Goal: Information Seeking & Learning: Learn about a topic

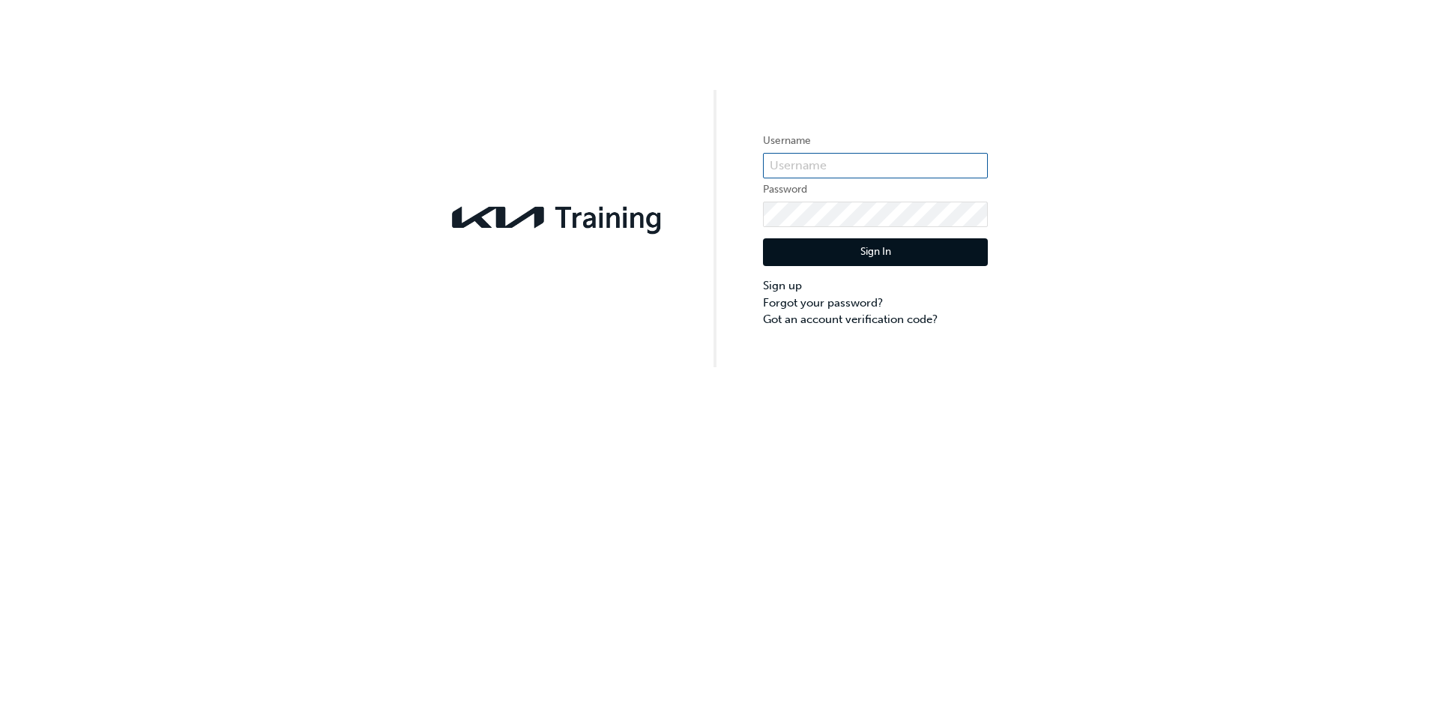
type input "KAU86950I6"
click at [933, 264] on button "Sign In" at bounding box center [875, 252] width 225 height 28
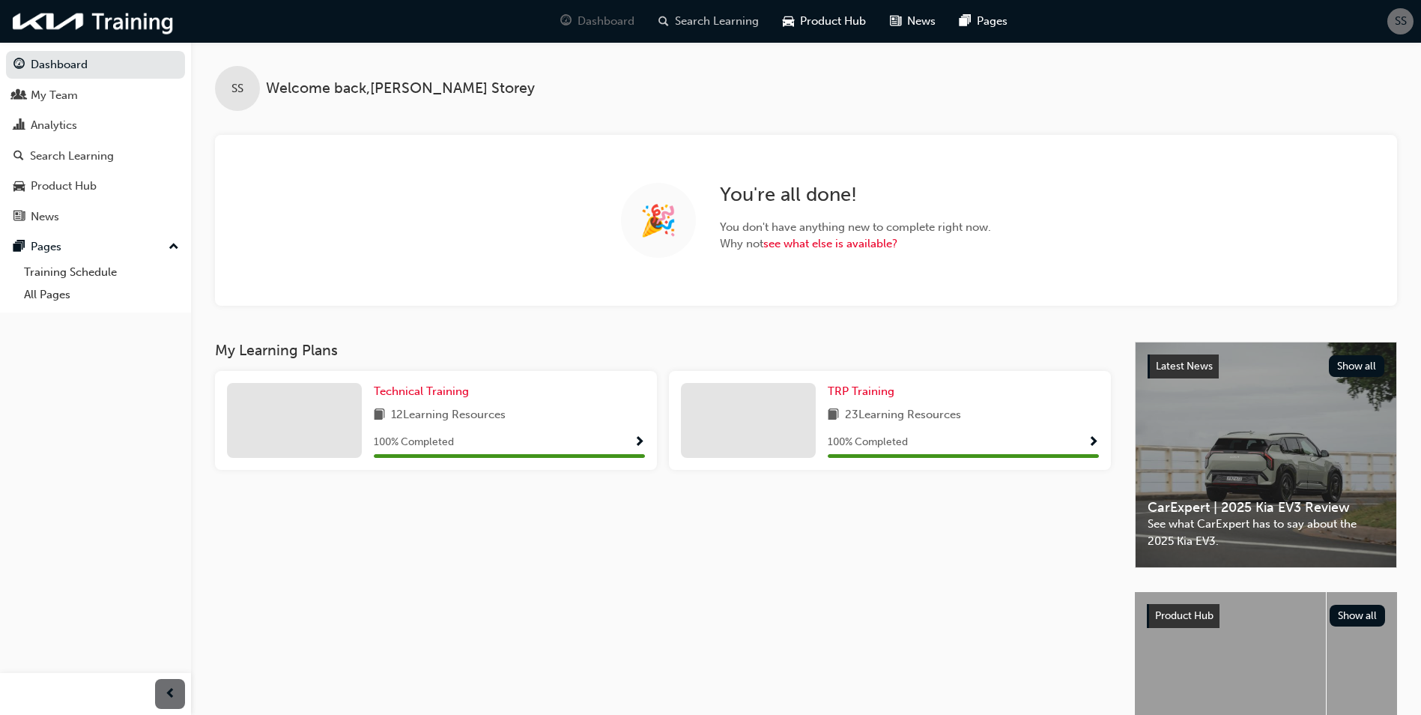
click at [707, 24] on span "Search Learning" at bounding box center [717, 21] width 84 height 17
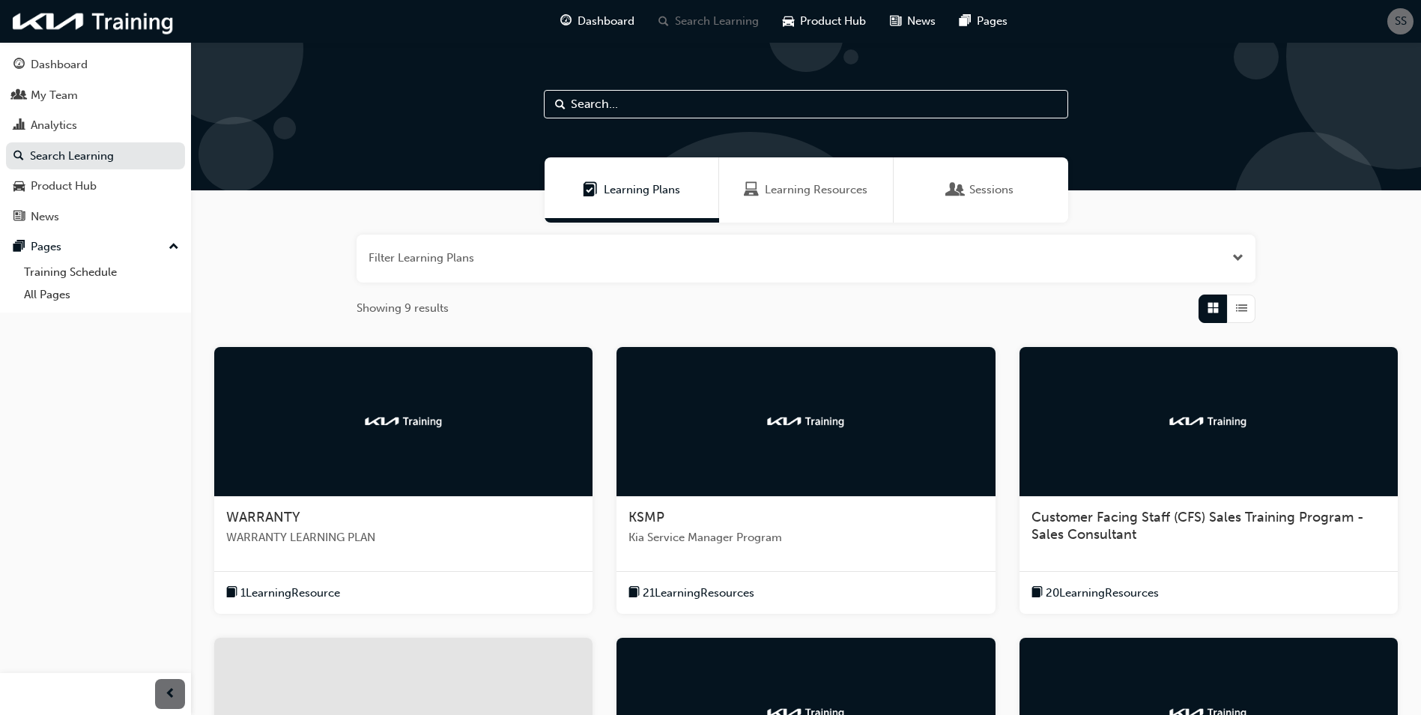
click at [1023, 275] on button "button" at bounding box center [806, 259] width 899 height 48
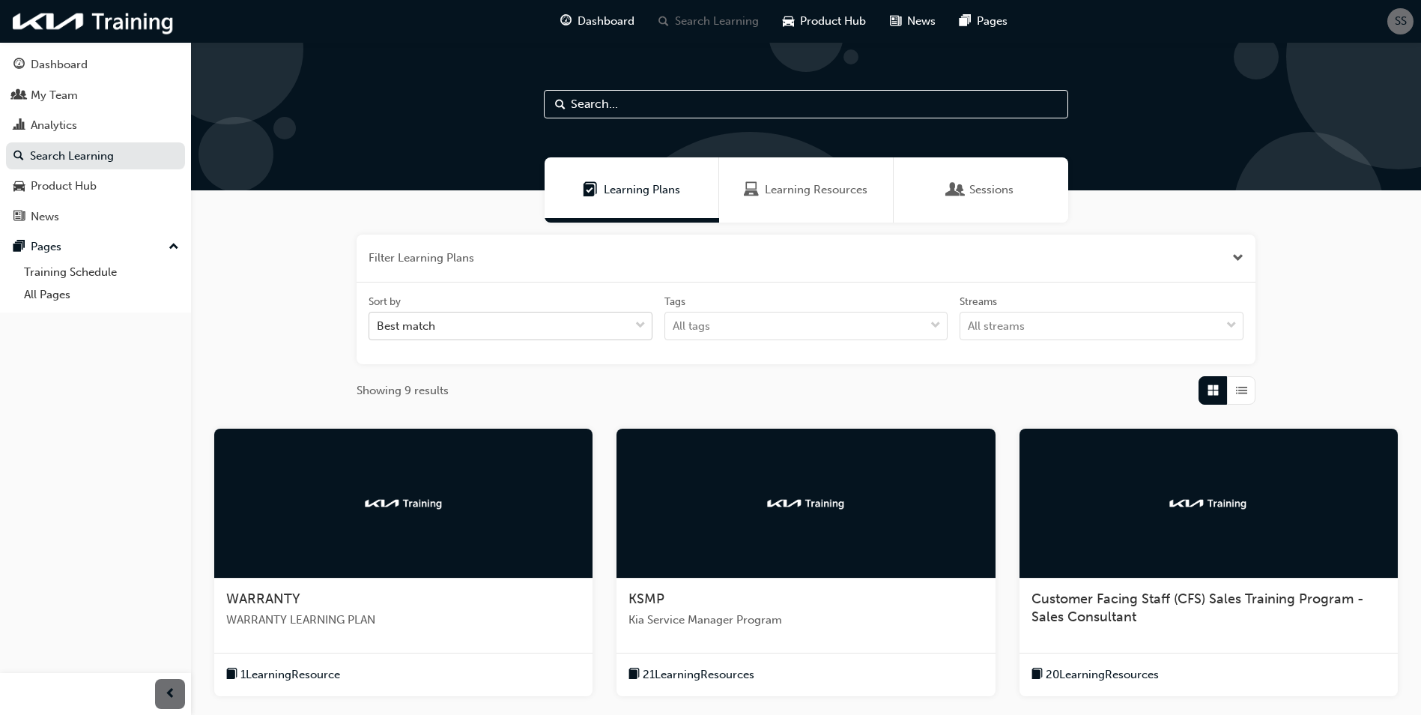
click at [590, 322] on div "Best match" at bounding box center [499, 326] width 260 height 26
click at [378, 322] on input "Sort by Best match" at bounding box center [377, 325] width 1 height 13
click at [591, 266] on button "button" at bounding box center [806, 259] width 899 height 48
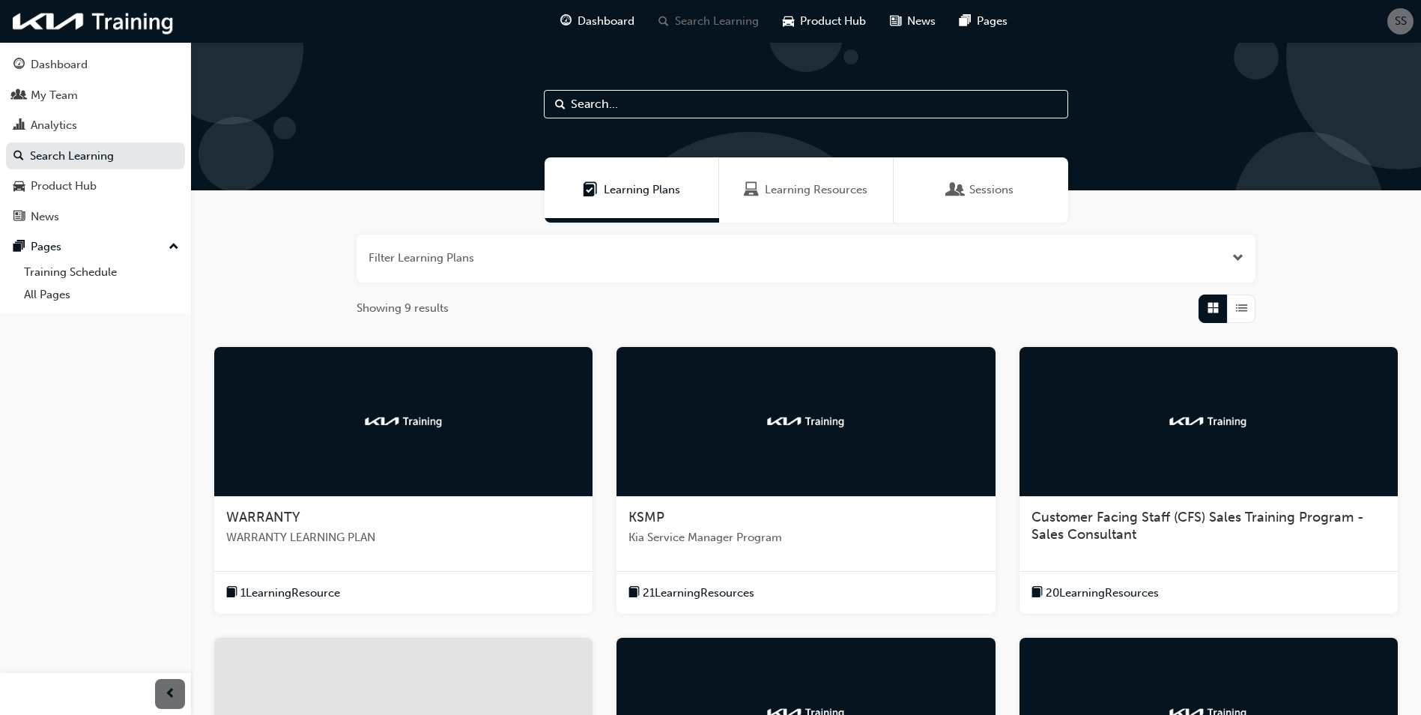
click at [844, 204] on div "Learning Resources" at bounding box center [806, 189] width 175 height 65
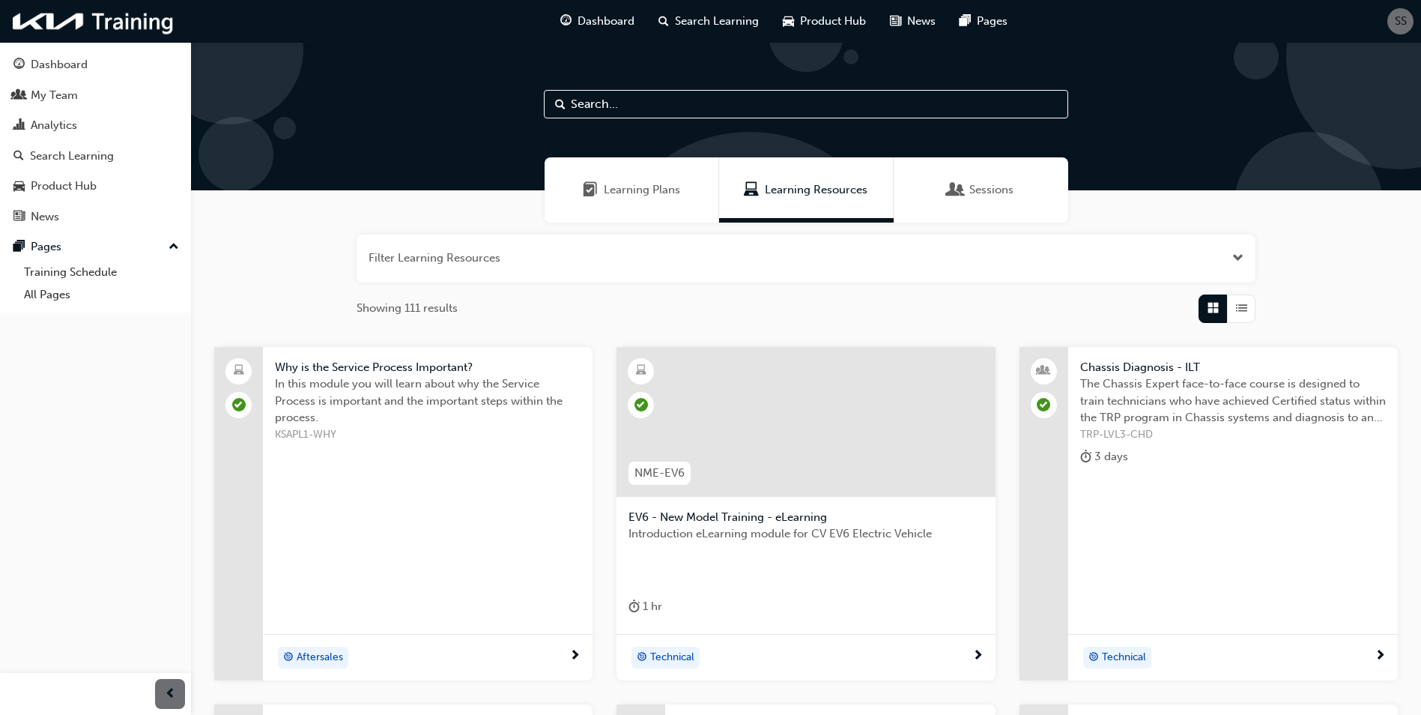
click at [1004, 181] on div "Sessions" at bounding box center [981, 189] width 175 height 65
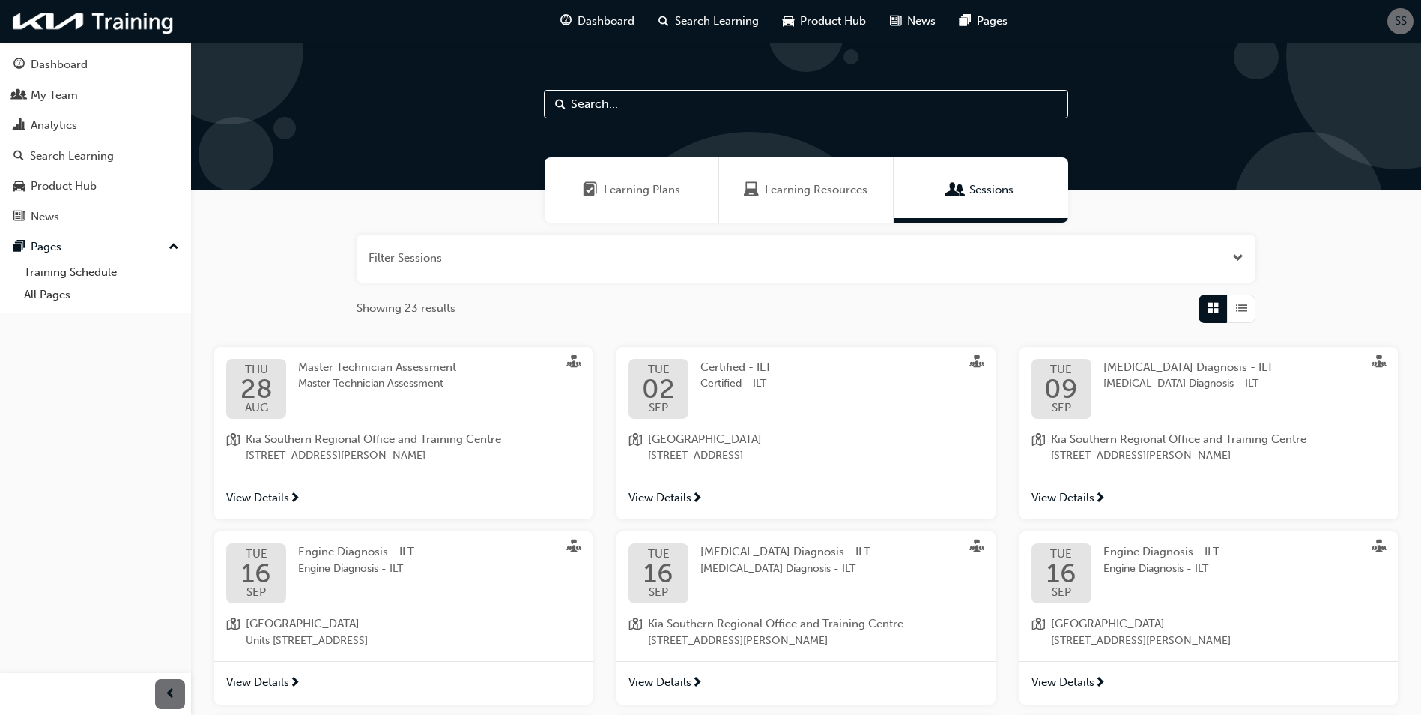
click at [1248, 300] on div "button" at bounding box center [1241, 308] width 28 height 28
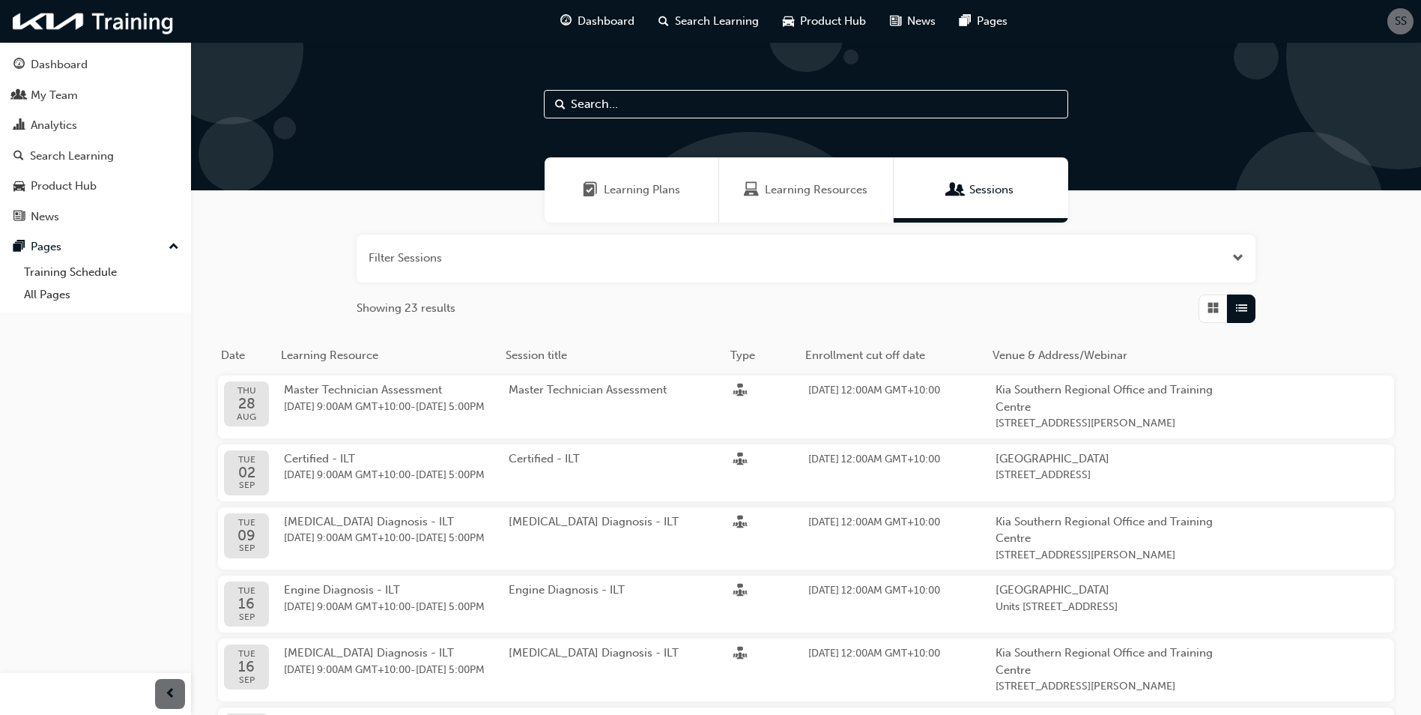
click at [622, 230] on div "Filter Sessions Showing 23 results Date Learning Resource Session title Type En…" at bounding box center [806, 625] width 1230 height 805
click at [645, 293] on div "Filter Sessions Showing 23 results" at bounding box center [806, 279] width 899 height 88
click at [587, 268] on button "button" at bounding box center [806, 259] width 899 height 48
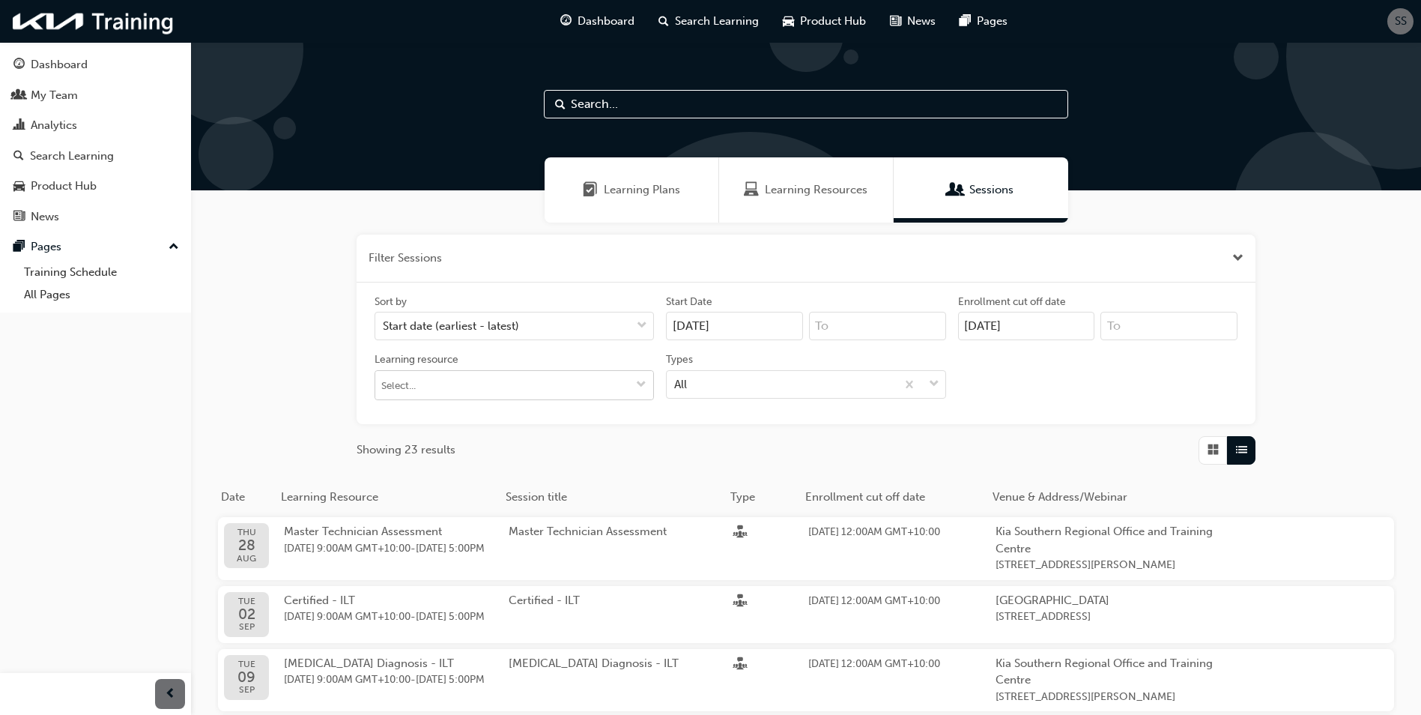
click at [593, 390] on input "Learning resource" at bounding box center [514, 385] width 278 height 28
click at [593, 390] on input "Learning resource No results, type at least 1 character of title or code" at bounding box center [514, 385] width 278 height 28
click at [695, 411] on div "Sort by Start date (earliest - latest) Start Date [DATE] Enrollment cut off dat…" at bounding box center [806, 353] width 875 height 118
click at [709, 390] on div "All" at bounding box center [781, 384] width 229 height 26
click at [676, 390] on input "Types All" at bounding box center [674, 383] width 1 height 13
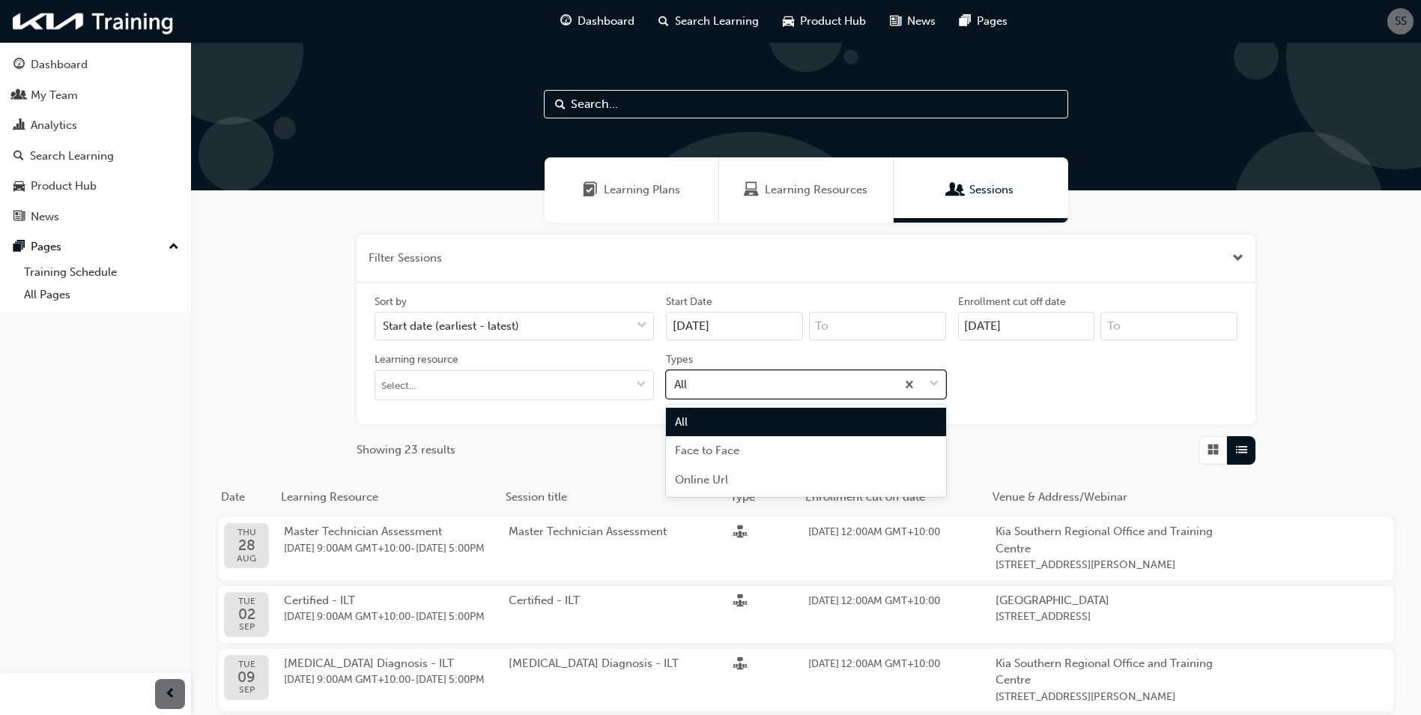
click at [709, 389] on div "All" at bounding box center [781, 384] width 229 height 26
click at [676, 389] on input "Types option All focused, 1 of 3. 3 results available. Use Up and Down to choos…" at bounding box center [674, 383] width 1 height 13
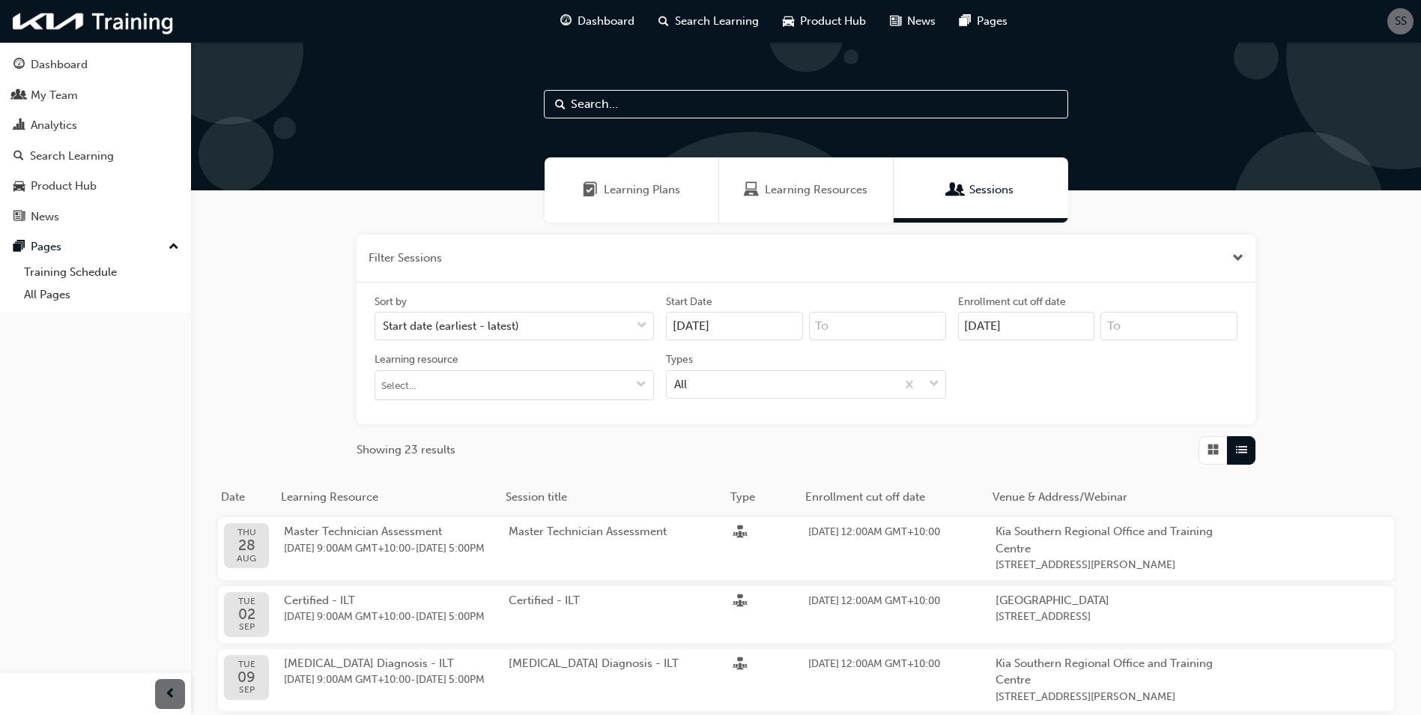
click at [680, 412] on div "Sort by Start date (earliest - latest) Start Date [DATE] Enrollment cut off dat…" at bounding box center [806, 353] width 899 height 142
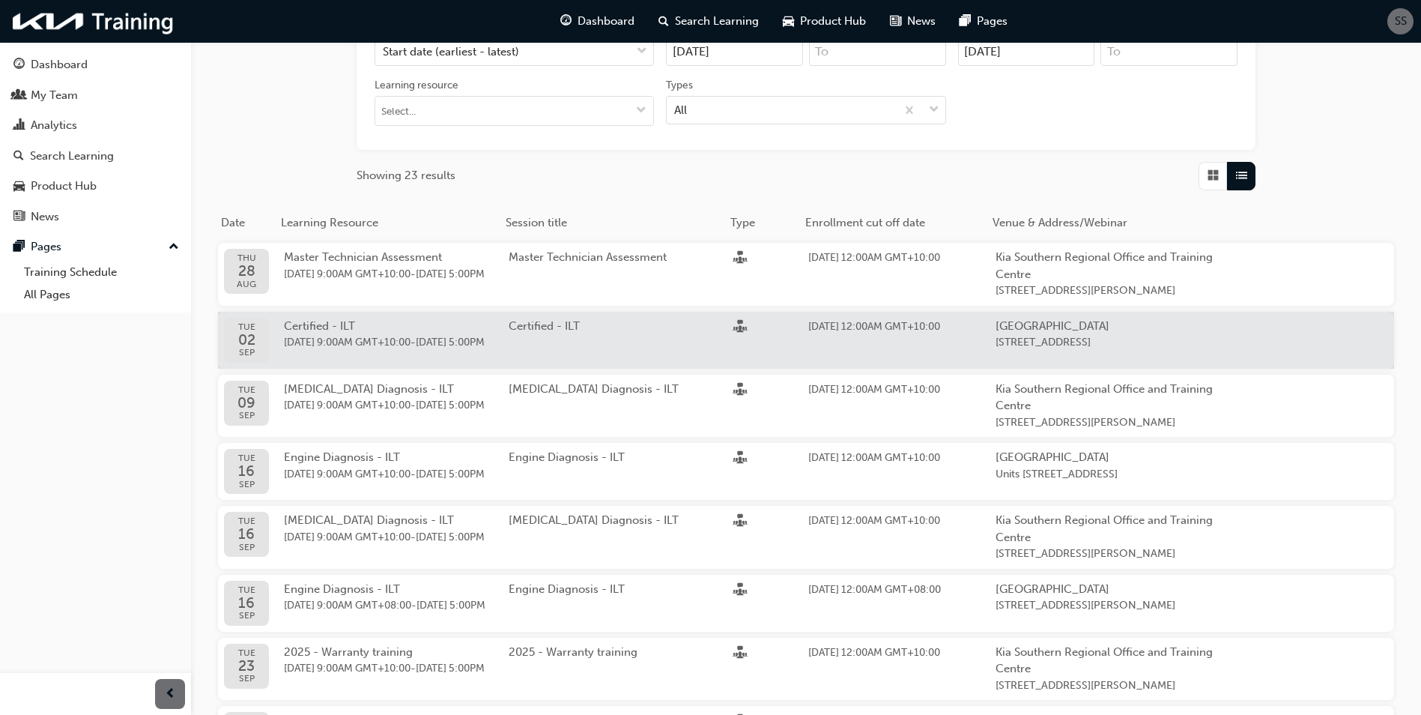
scroll to position [300, 0]
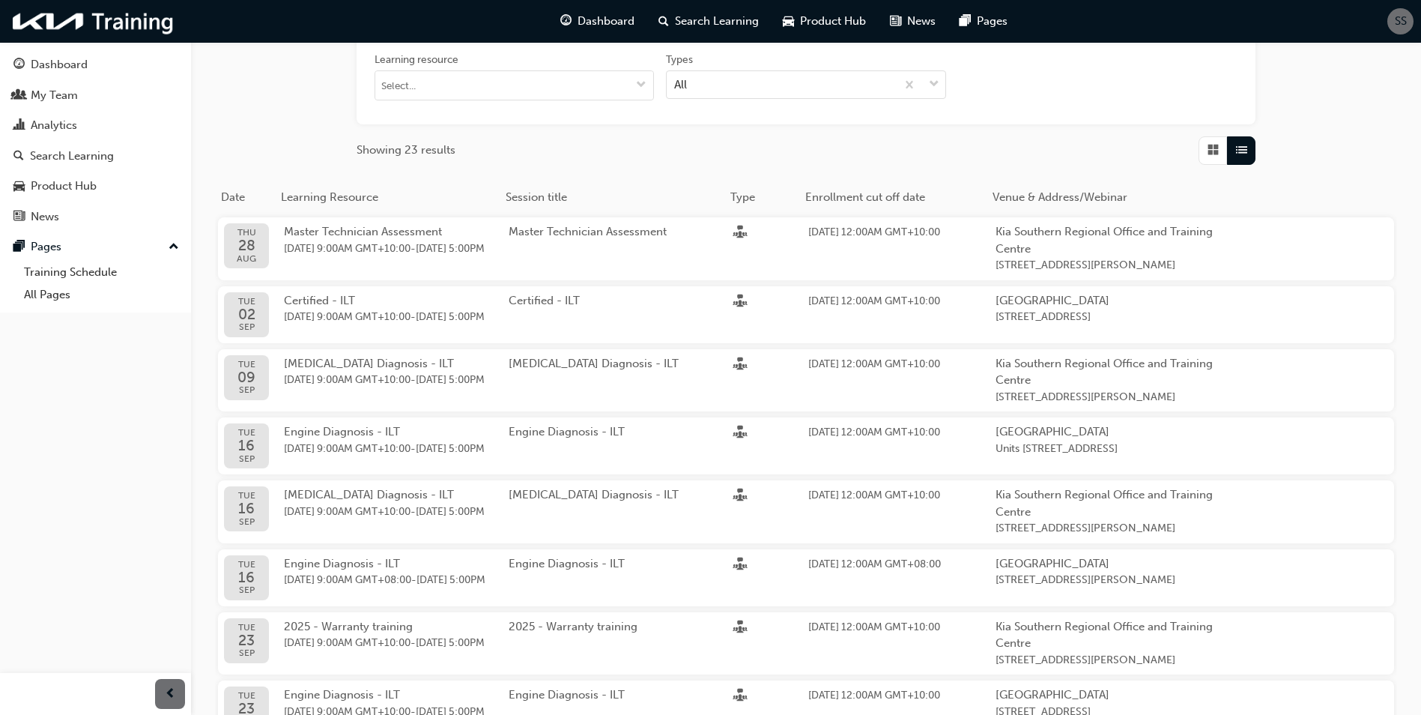
click at [1027, 197] on span "Venue & Address/Webinar" at bounding box center [1060, 196] width 135 height 13
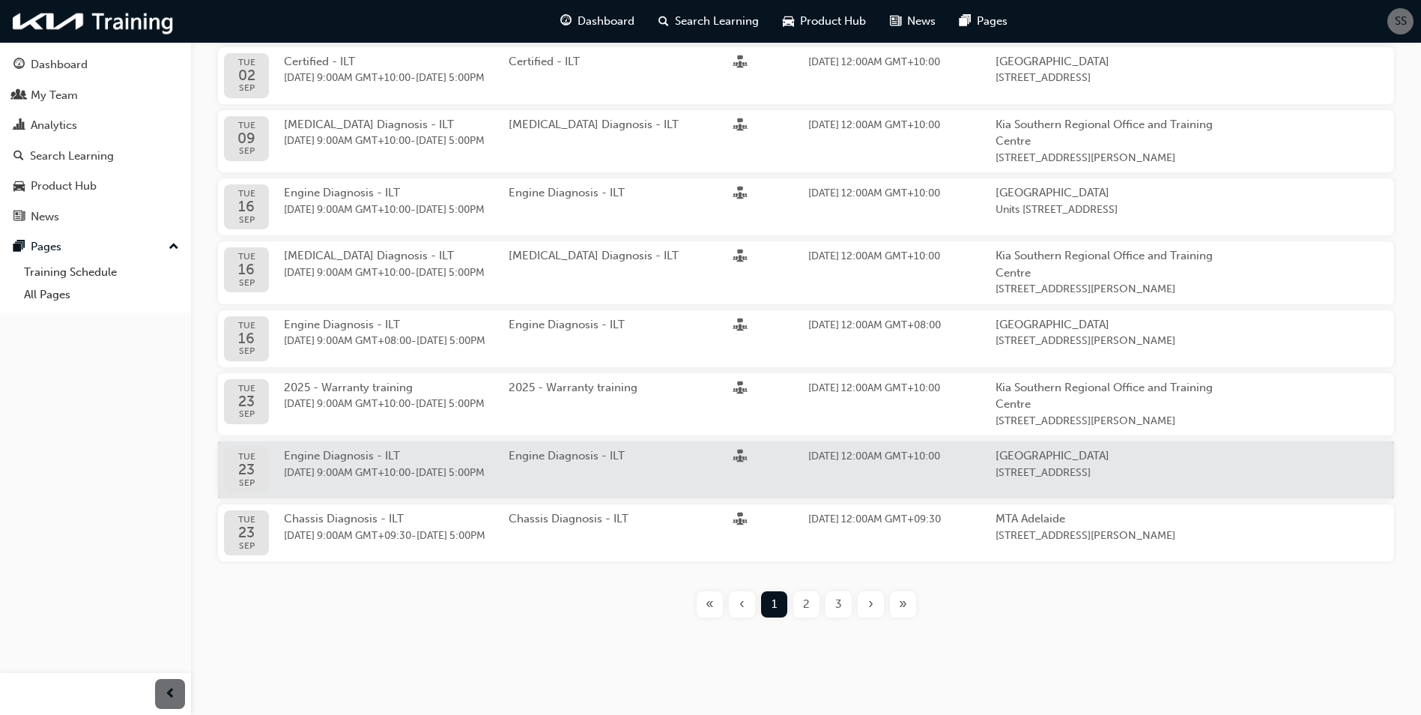
scroll to position [601, 0]
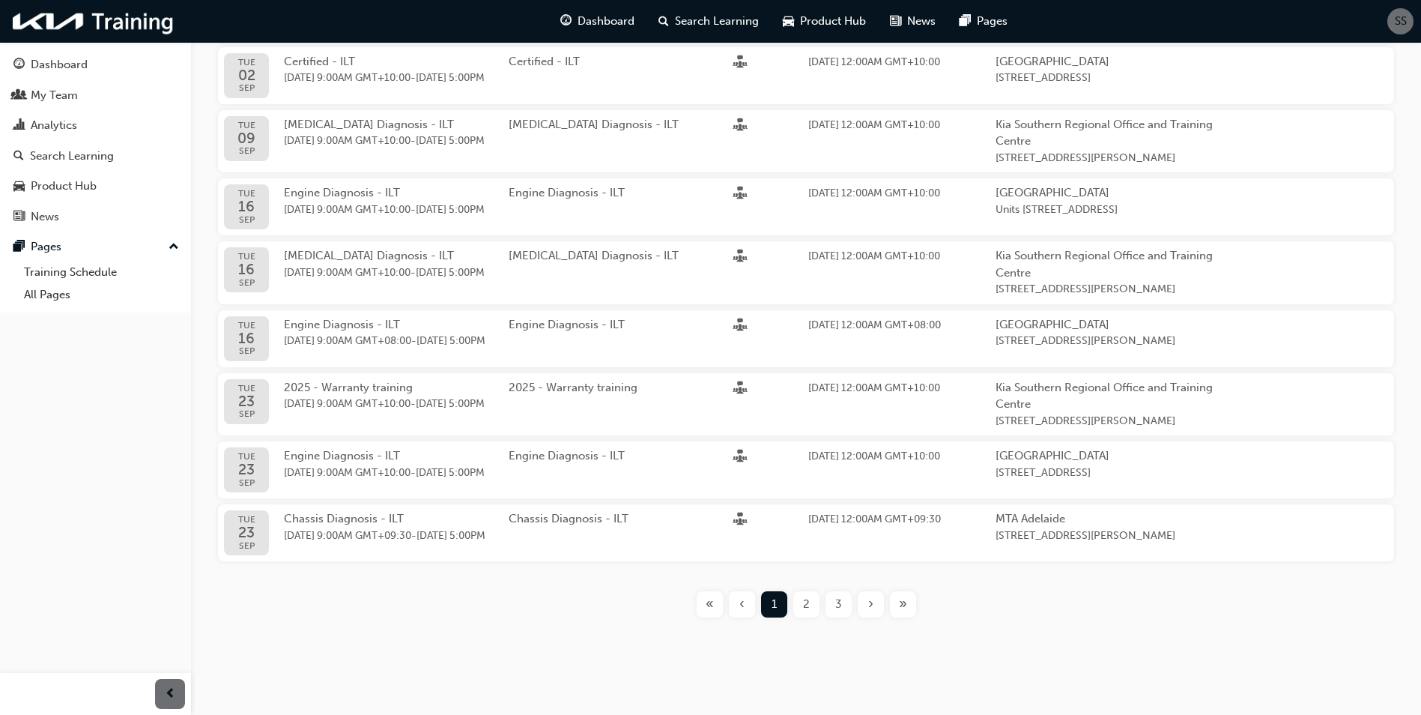
click at [797, 604] on div "2" at bounding box center [807, 604] width 26 height 26
click at [806, 611] on span "2" at bounding box center [806, 604] width 7 height 17
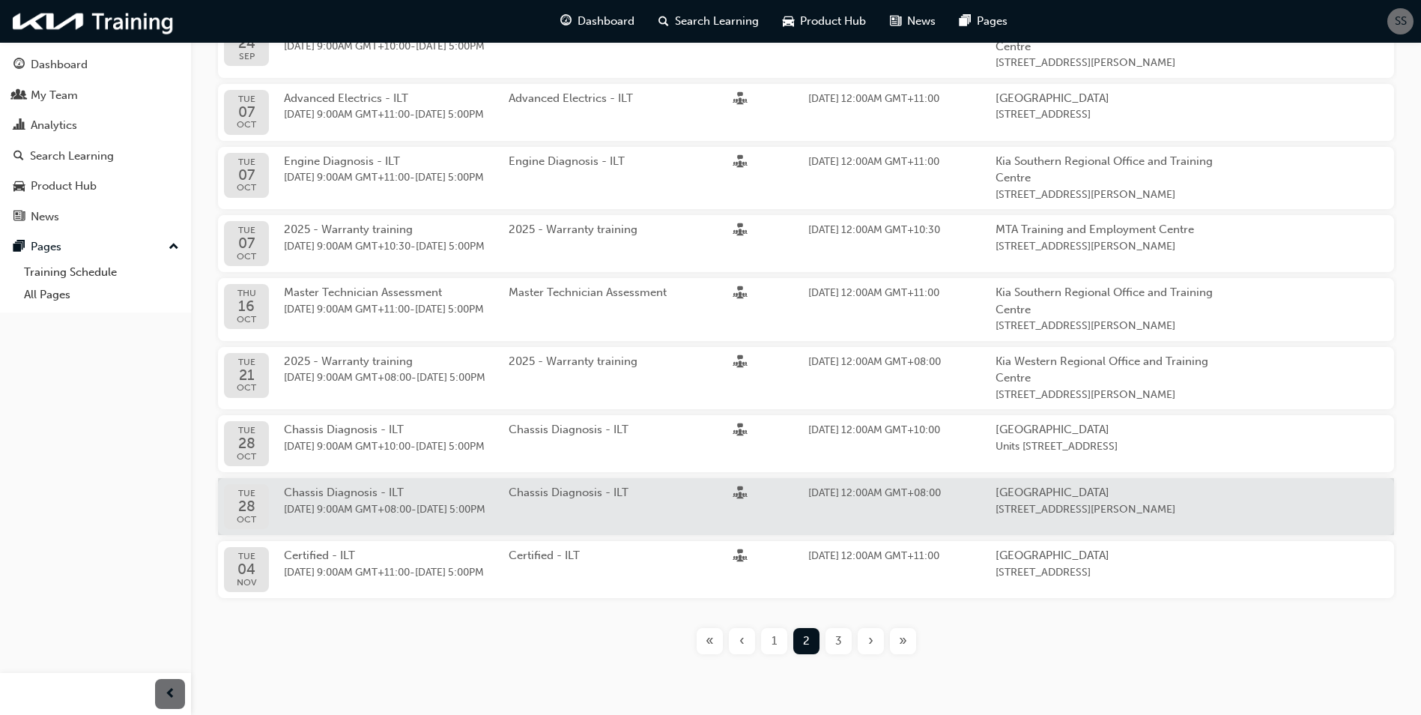
scroll to position [526, 0]
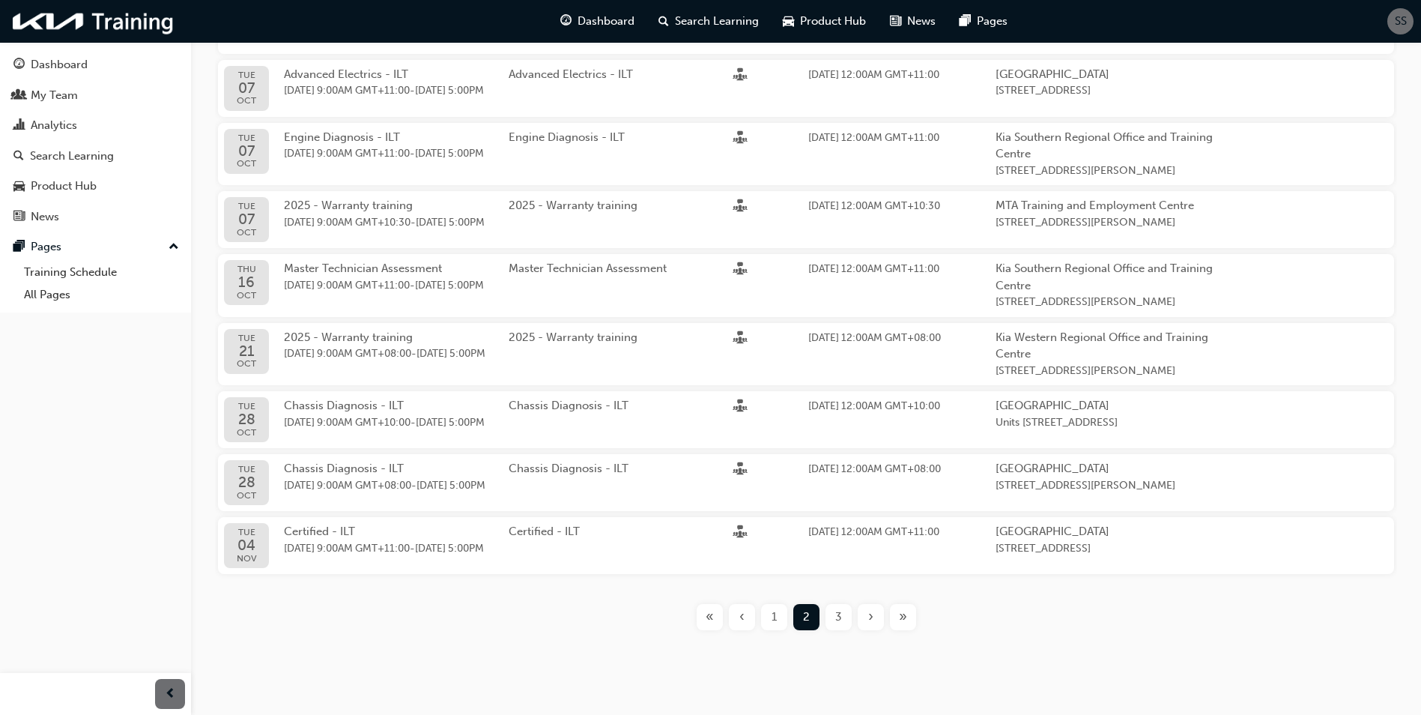
click at [843, 630] on div "3" at bounding box center [839, 617] width 26 height 26
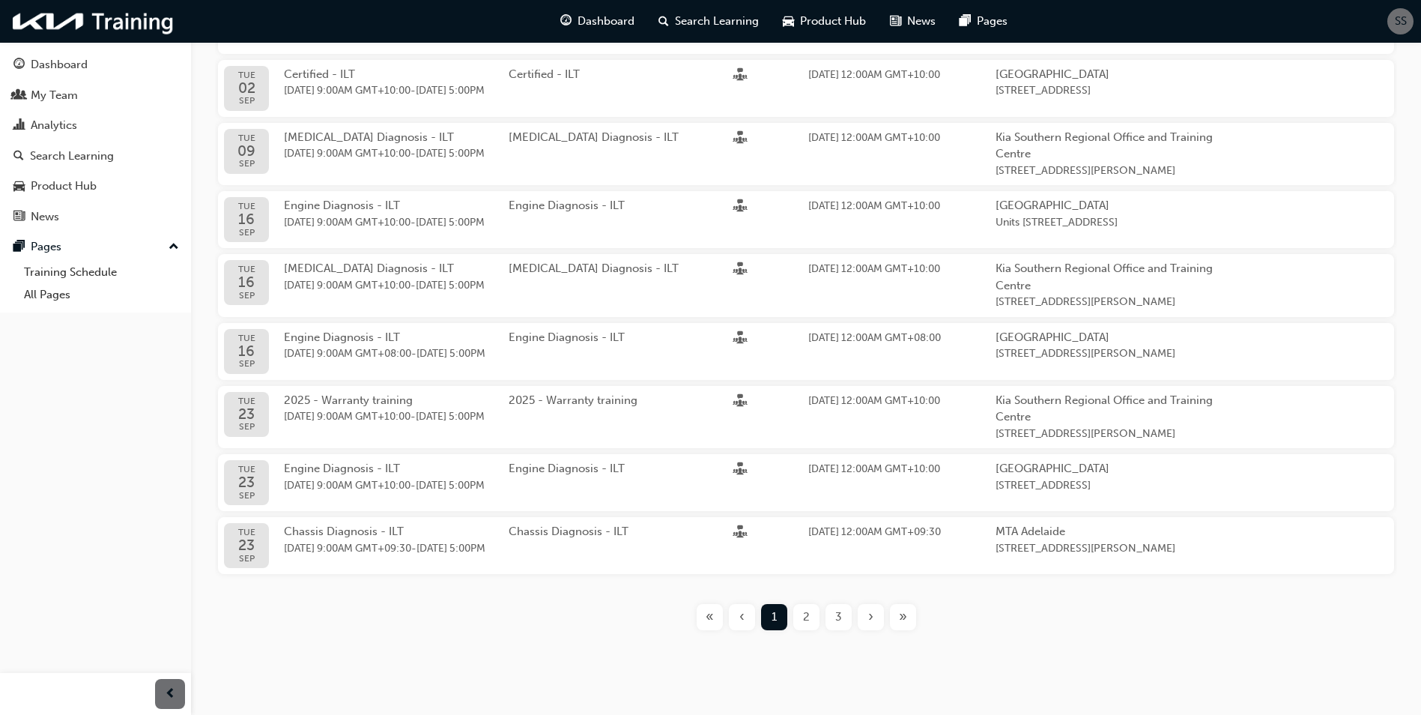
click at [847, 643] on div "Filter Sessions Sort by Start date (earliest - latest) Start Date [DATE] Enroll…" at bounding box center [806, 170] width 1230 height 946
click at [841, 630] on div "3" at bounding box center [839, 617] width 26 height 26
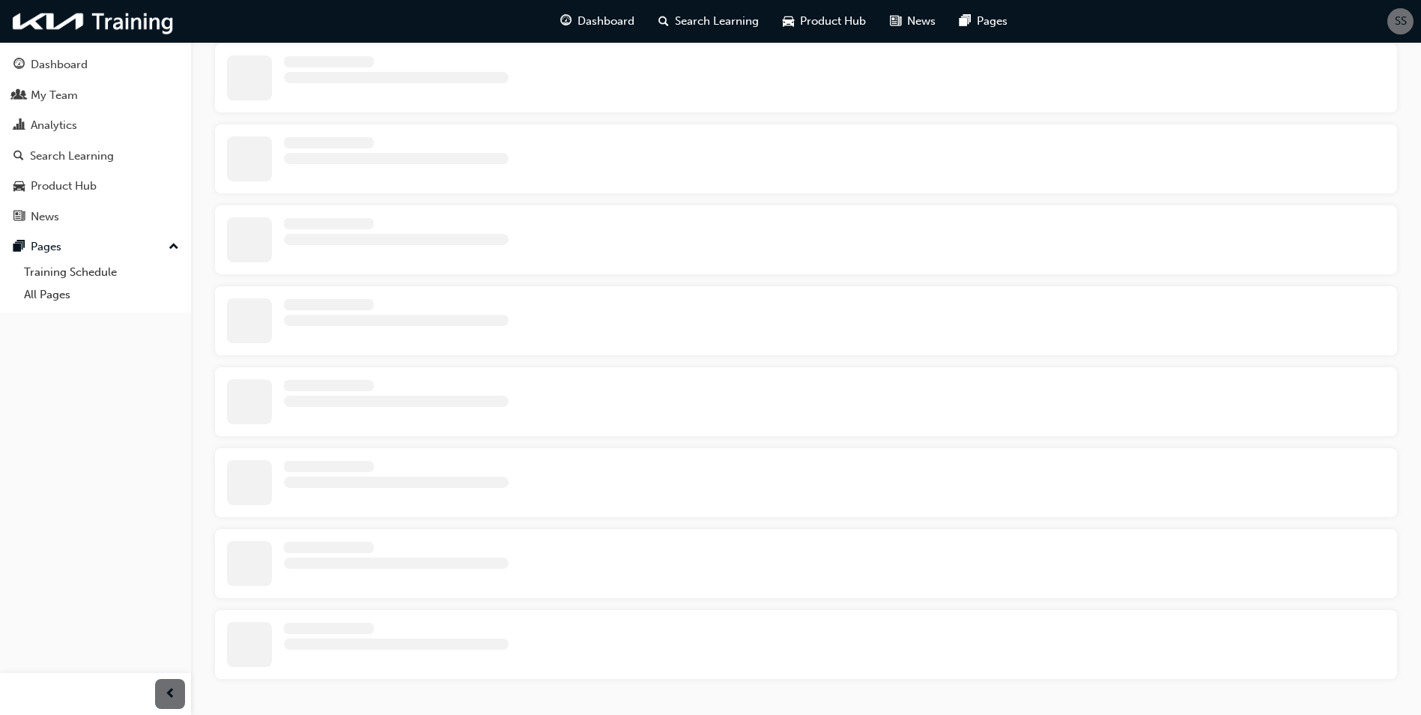
scroll to position [309, 0]
